Goal: Task Accomplishment & Management: Manage account settings

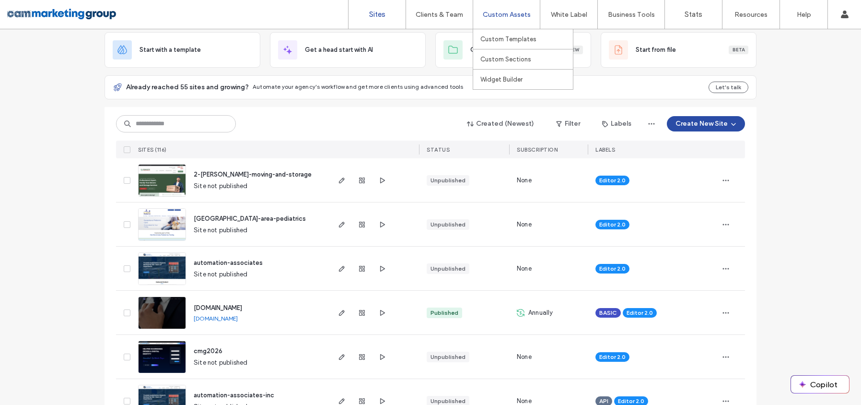
scroll to position [61, 0]
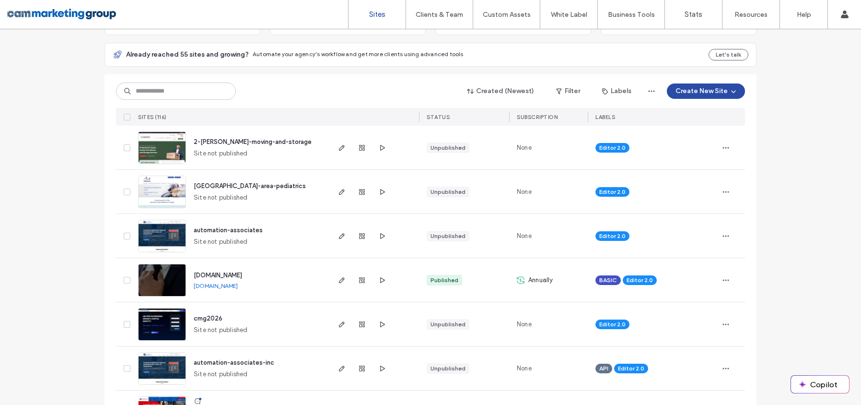
scroll to position [109, 0]
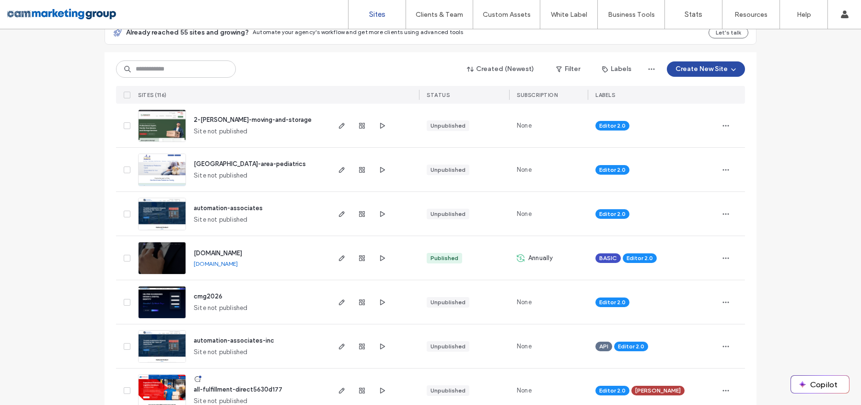
click at [313, 312] on div "cmg2026 Site not published" at bounding box center [257, 302] width 142 height 44
click at [339, 303] on use "button" at bounding box center [342, 302] width 6 height 6
